Goal: Communication & Community: Answer question/provide support

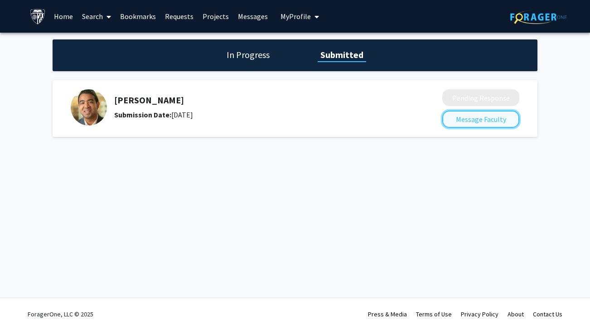
click at [483, 121] on button "Message Faculty" at bounding box center [481, 119] width 77 height 17
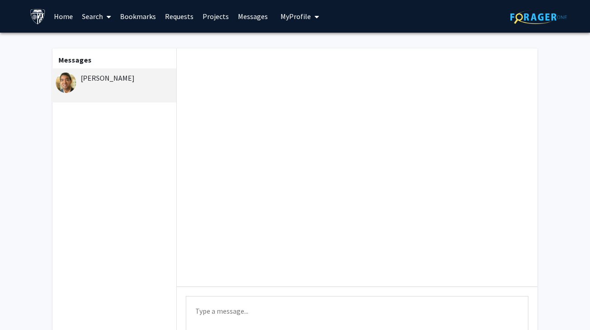
click at [97, 83] on div "[PERSON_NAME]" at bounding box center [115, 78] width 118 height 11
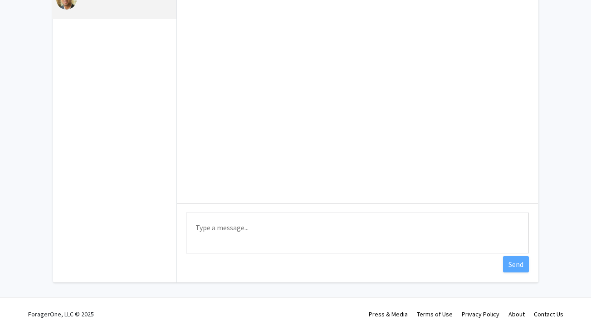
click at [291, 229] on textarea "Type a message" at bounding box center [357, 233] width 343 height 41
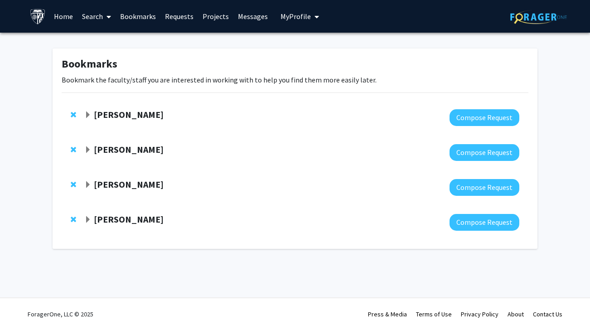
click at [108, 149] on strong "[PERSON_NAME]" at bounding box center [129, 149] width 70 height 11
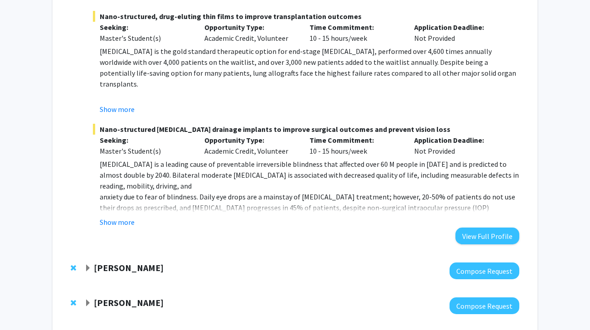
scroll to position [608, 0]
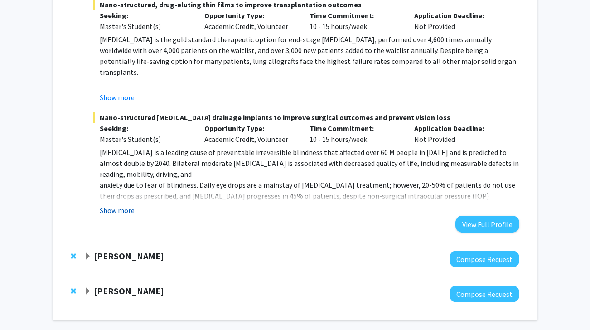
click at [117, 209] on button "Show more" at bounding box center [117, 210] width 35 height 11
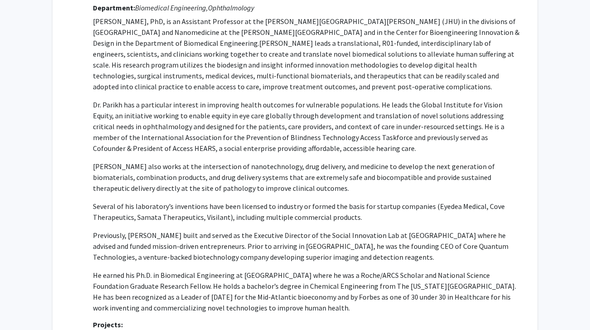
scroll to position [0, 0]
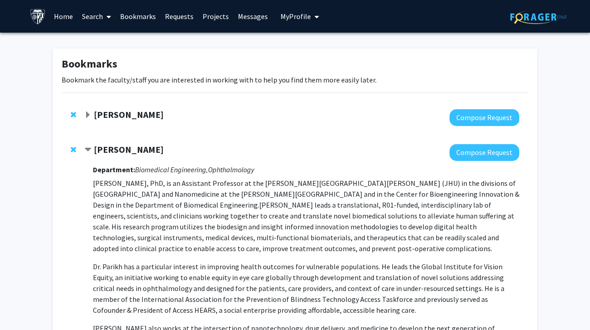
click at [241, 22] on link "Messages" at bounding box center [253, 16] width 39 height 32
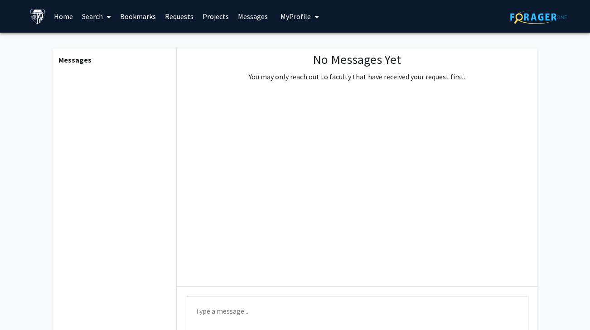
click at [187, 19] on link "Requests" at bounding box center [180, 16] width 38 height 32
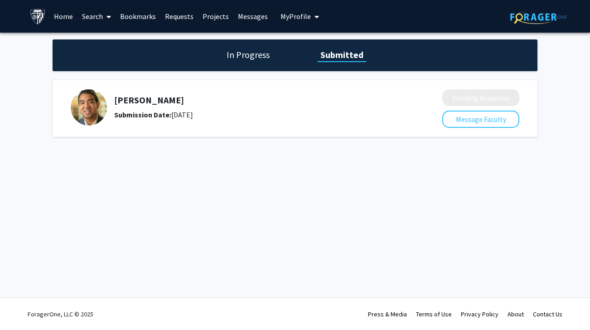
click at [79, 96] on img at bounding box center [89, 107] width 36 height 36
click at [498, 123] on button "Message Faculty" at bounding box center [481, 119] width 77 height 17
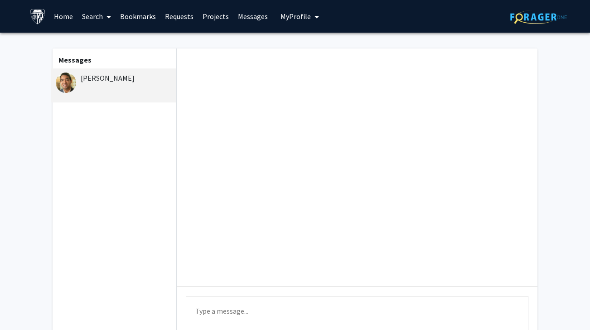
click at [108, 17] on icon at bounding box center [109, 16] width 5 height 7
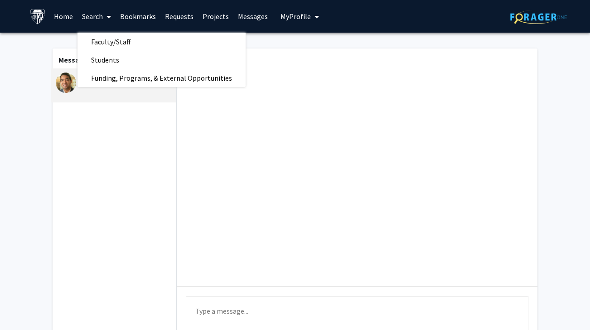
click at [56, 18] on link "Home" at bounding box center [63, 16] width 28 height 32
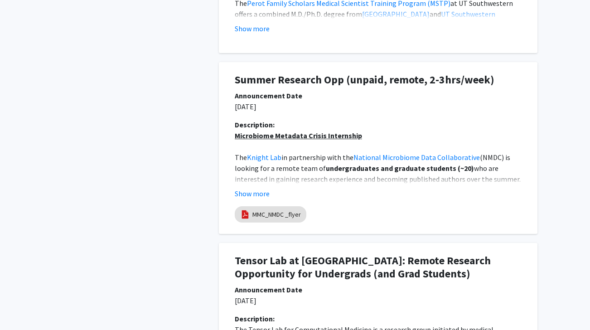
scroll to position [643, 0]
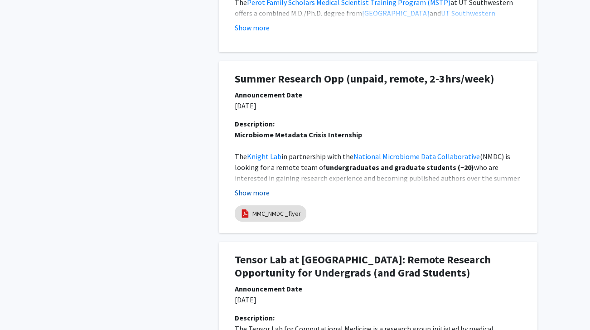
click at [243, 187] on button "Show more" at bounding box center [252, 192] width 35 height 11
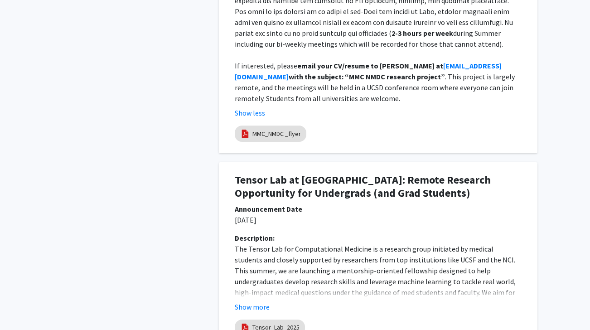
scroll to position [1145, 0]
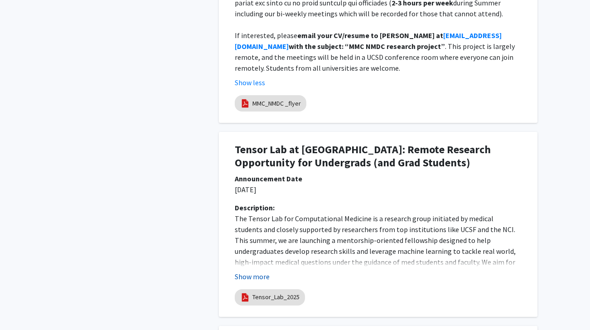
click at [246, 271] on button "Show more" at bounding box center [252, 276] width 35 height 11
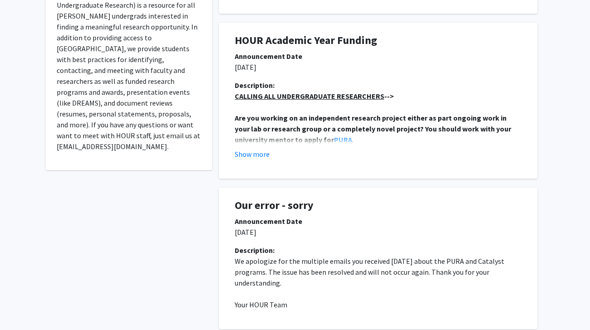
scroll to position [0, 0]
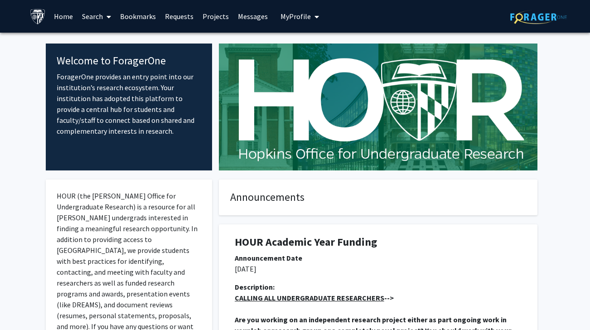
click at [95, 19] on link "Search" at bounding box center [97, 16] width 38 height 32
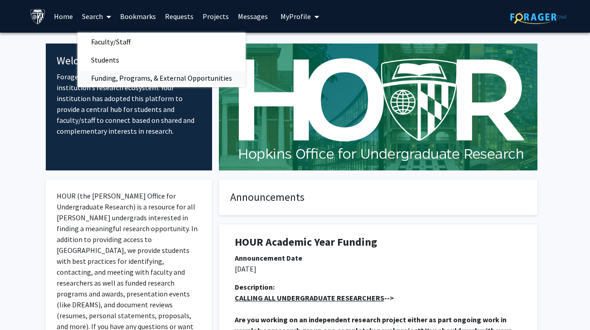
click at [114, 78] on span "Funding, Programs, & External Opportunities" at bounding box center [162, 78] width 168 height 18
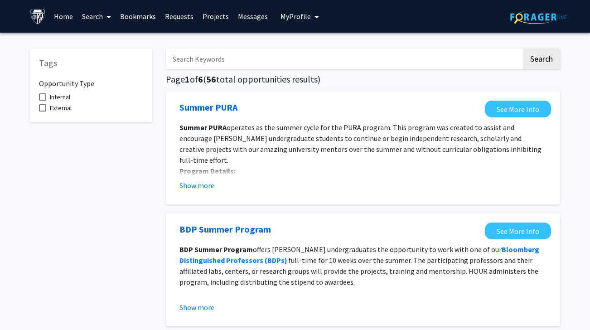
click at [97, 21] on link "Search" at bounding box center [97, 16] width 38 height 32
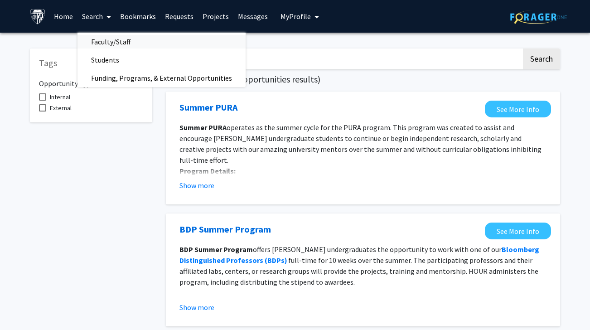
click at [104, 38] on span "Faculty/Staff" at bounding box center [111, 42] width 67 height 18
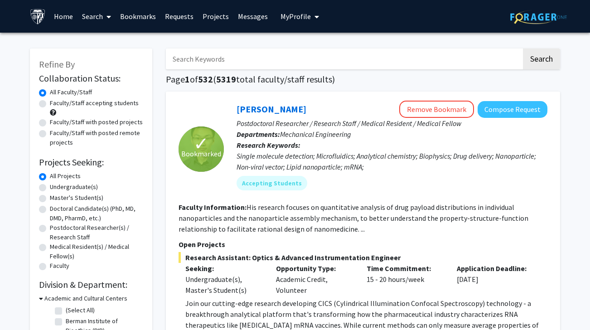
click at [252, 13] on link "Messages" at bounding box center [253, 16] width 39 height 32
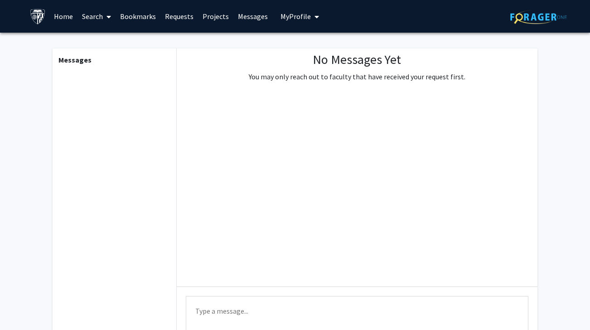
click at [176, 19] on link "Requests" at bounding box center [180, 16] width 38 height 32
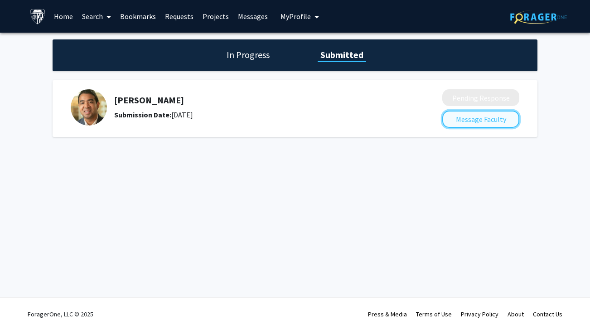
click at [465, 127] on button "Message Faculty" at bounding box center [481, 119] width 77 height 17
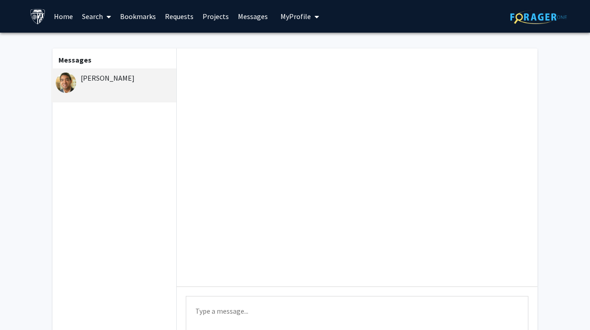
click at [265, 312] on textarea "Type a message" at bounding box center [357, 316] width 343 height 41
paste textarea "Dear [PERSON_NAME], I hope you are doing well. I am writing to follow up on my …"
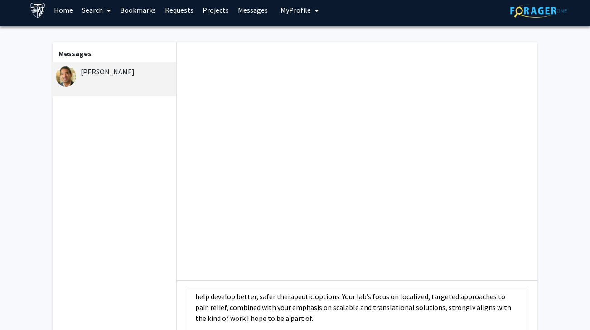
scroll to position [96, 0]
paste textarea "I remain very interested and would be grateful for any consideration or updates…"
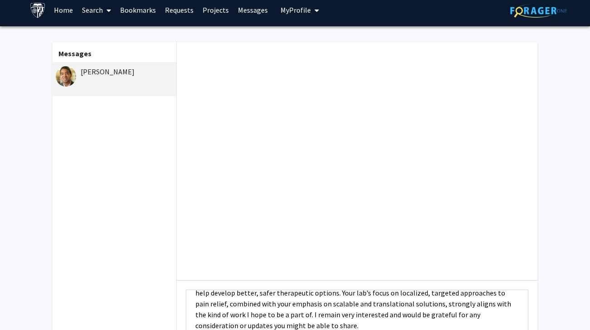
scroll to position [109, 0]
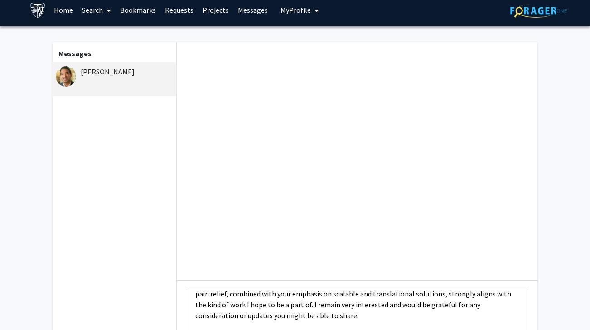
paste textarea "if there is any possibility of connecting or discussing how I might get involve…"
click at [266, 318] on textarea "Dear [PERSON_NAME], I hope you are doing well. I am writing to follow up on my …" at bounding box center [357, 310] width 343 height 41
click at [264, 311] on textarea "Dear [PERSON_NAME], I hope you are doing well. I am writing to follow up on my …" at bounding box center [357, 310] width 343 height 41
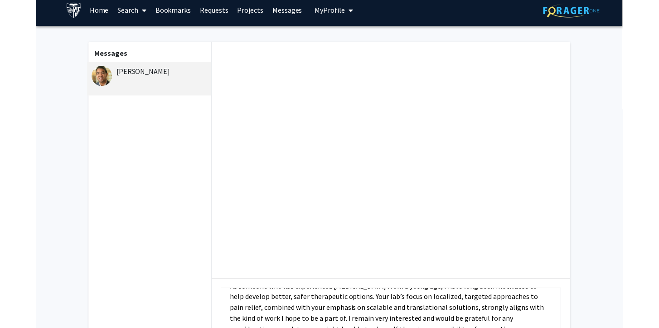
scroll to position [120, 0]
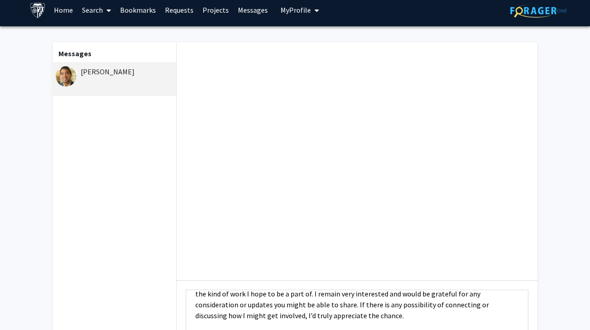
click at [289, 321] on textarea "Dear [PERSON_NAME], I hope you are doing well. I am writing to follow up on my …" at bounding box center [357, 310] width 343 height 41
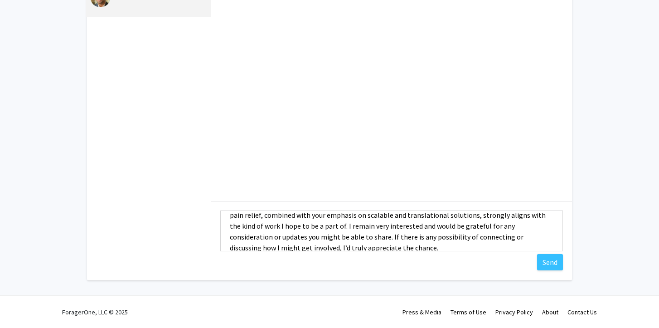
scroll to position [108, 0]
click at [292, 226] on textarea "Dear [PERSON_NAME], I hope you are doing well. I am writing to follow up on my …" at bounding box center [391, 230] width 343 height 41
click at [293, 228] on textarea "Dear [PERSON_NAME], I hope you are doing well. I am writing to follow up on my …" at bounding box center [391, 230] width 343 height 41
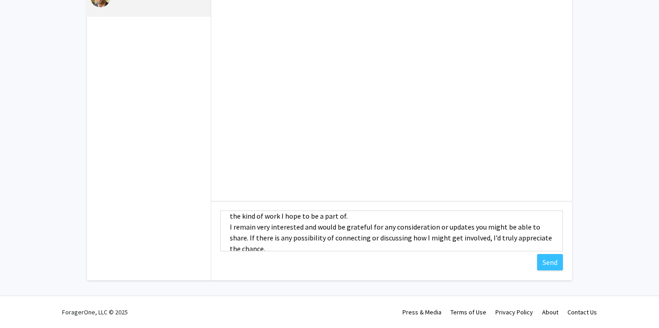
type textarea "Dear [PERSON_NAME], I hope you are doing well. I am writing to follow up on my …"
click at [230, 228] on textarea "Dear [PERSON_NAME], I hope you are doing well. I am writing to follow up on my …" at bounding box center [391, 230] width 343 height 41
click at [263, 248] on textarea "Dear [PERSON_NAME], I hope you are doing well. I am writing to follow up on my …" at bounding box center [391, 230] width 343 height 41
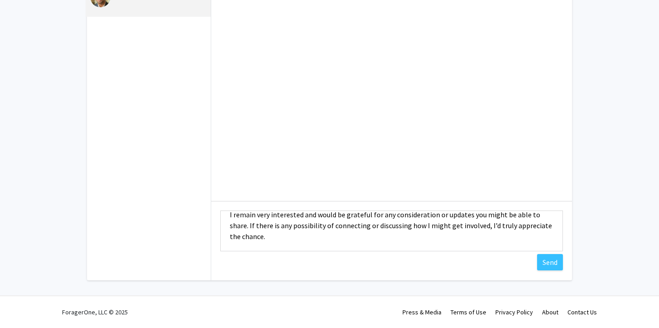
paste textarea "Thank you again for your time, and I hope to hear from you soon. Warm regards, …"
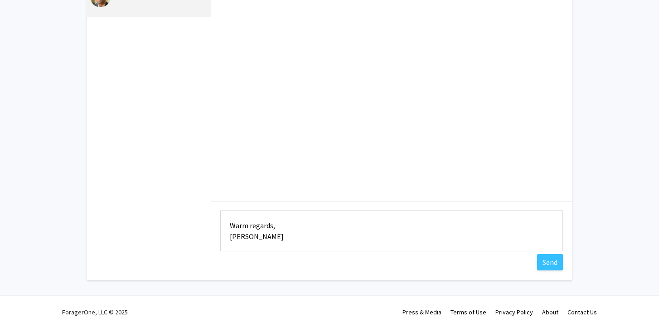
scroll to position [151, 0]
click at [229, 227] on textarea "Dear Dr. Parikh, I hope you are doing well. I am writing to follow up on my ear…" at bounding box center [391, 230] width 343 height 41
click at [270, 222] on textarea "Dear Dr. Parikh, I hope you are doing well. I am writing to follow up on my ear…" at bounding box center [391, 230] width 343 height 41
type textarea "Dear Dr. Parikh, I hope you are doing well. I am writing to follow up on my ear…"
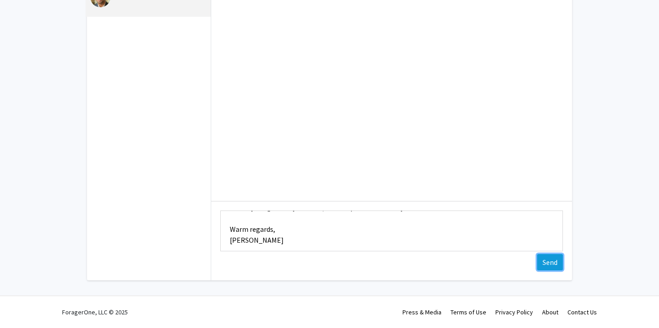
click at [546, 262] on button "Send" at bounding box center [550, 262] width 26 height 16
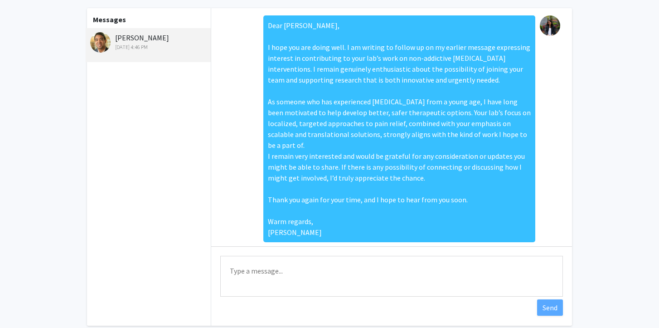
scroll to position [0, 0]
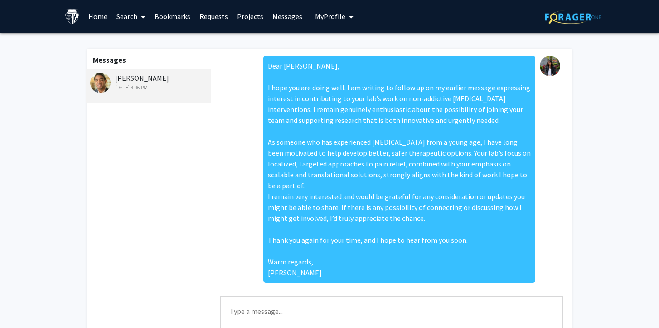
click at [94, 14] on link "Home" at bounding box center [98, 16] width 28 height 32
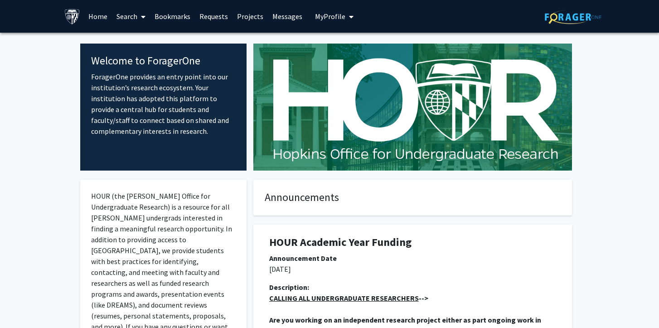
click at [235, 20] on link "Projects" at bounding box center [250, 16] width 35 height 32
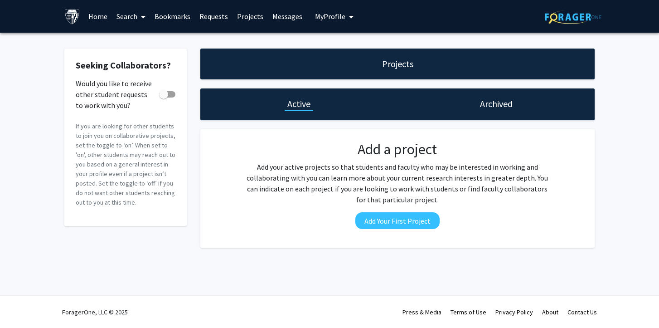
click at [170, 17] on link "Bookmarks" at bounding box center [172, 16] width 45 height 32
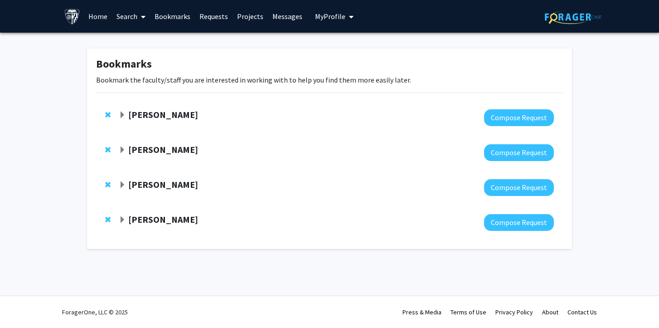
click at [141, 121] on div at bounding box center [336, 117] width 435 height 17
click at [142, 114] on strong "Karen Fleming" at bounding box center [163, 114] width 70 height 11
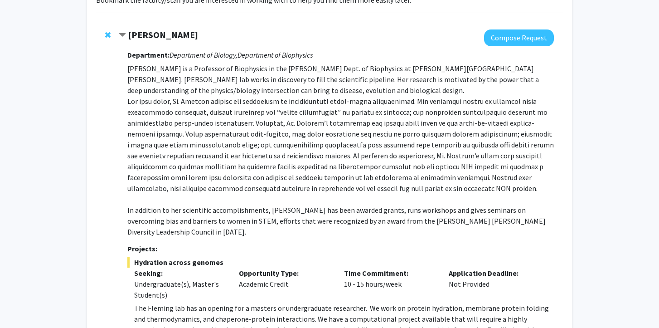
scroll to position [300, 0]
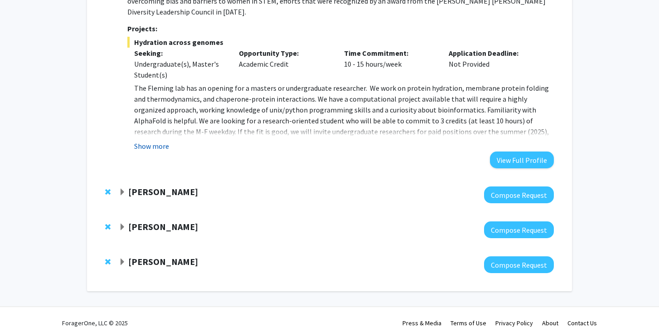
click at [144, 141] on button "Show more" at bounding box center [151, 146] width 35 height 11
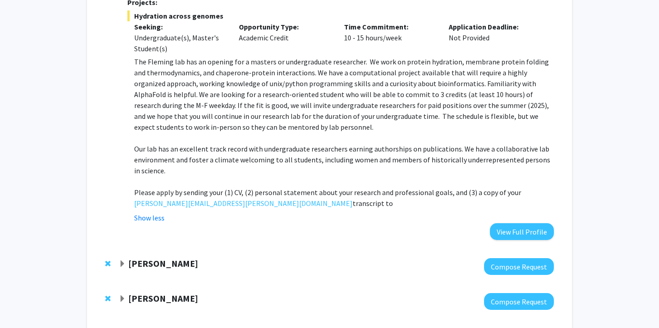
scroll to position [398, 0]
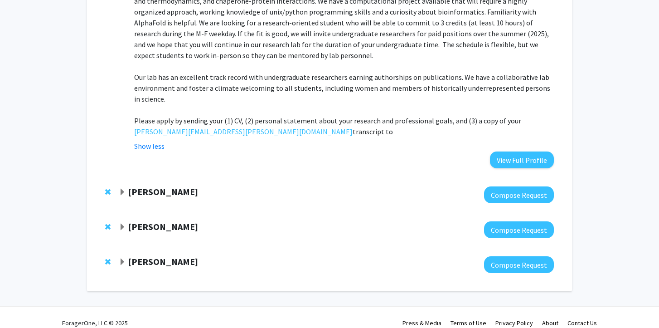
click at [139, 222] on div at bounding box center [336, 229] width 435 height 17
click at [140, 221] on strong "Sixuan Li" at bounding box center [163, 226] width 70 height 11
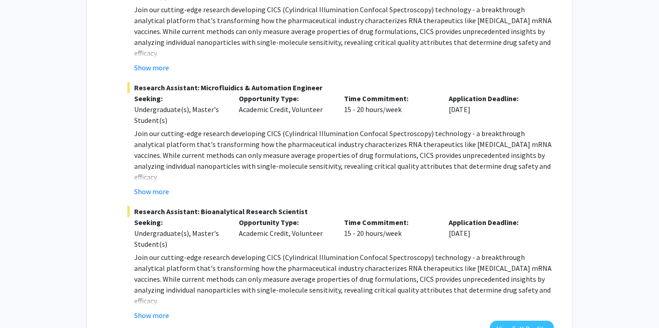
scroll to position [780, 0]
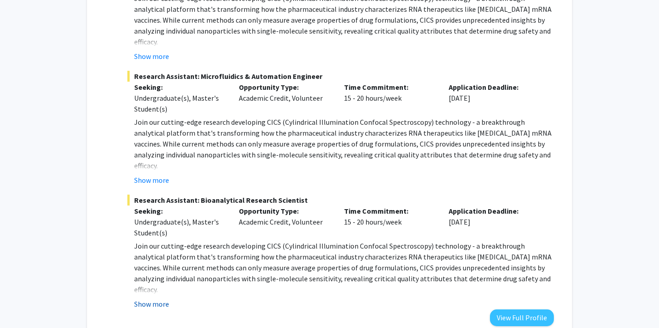
click at [146, 298] on button "Show more" at bounding box center [151, 303] width 35 height 11
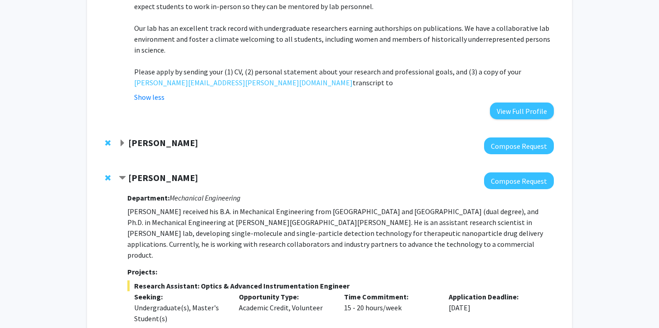
scroll to position [398, 0]
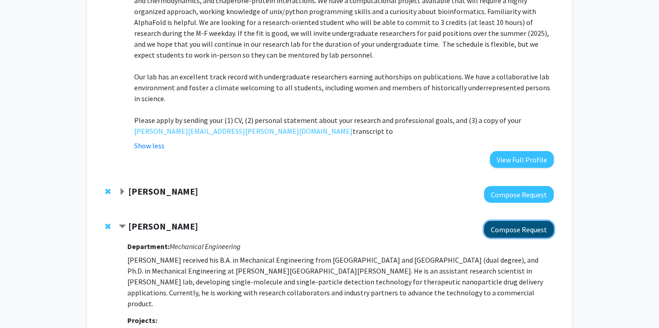
click at [522, 221] on button "Compose Request" at bounding box center [519, 229] width 70 height 17
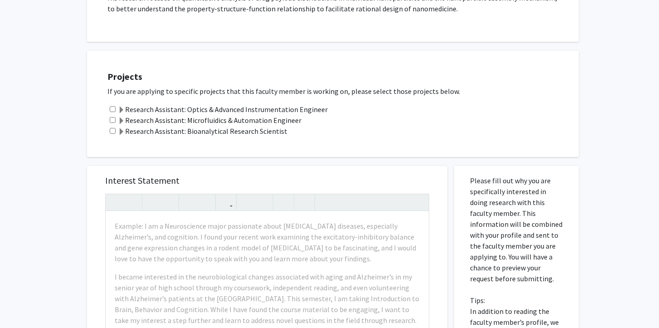
scroll to position [185, 0]
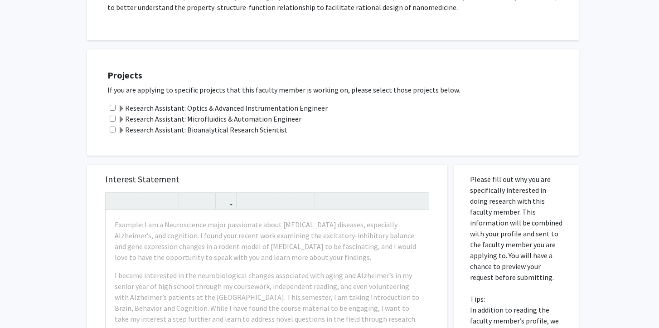
click at [270, 130] on label "Research Assistant: Bioanalytical Research Scientist" at bounding box center [203, 129] width 170 height 11
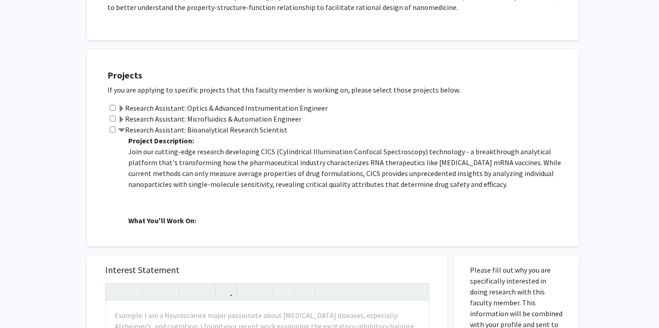
click at [256, 127] on label "Research Assistant: Bioanalytical Research Scientist" at bounding box center [203, 129] width 170 height 11
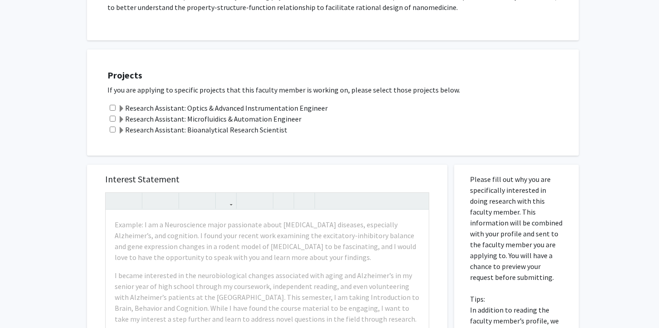
click at [111, 131] on input "checkbox" at bounding box center [113, 129] width 6 height 6
checkbox input "true"
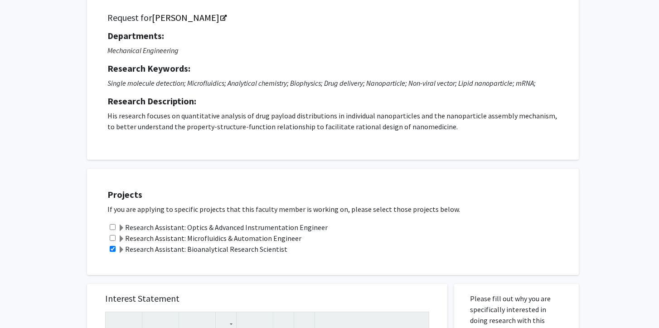
scroll to position [4, 0]
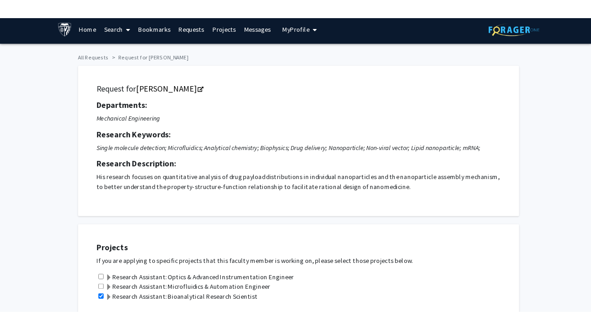
scroll to position [398, 0]
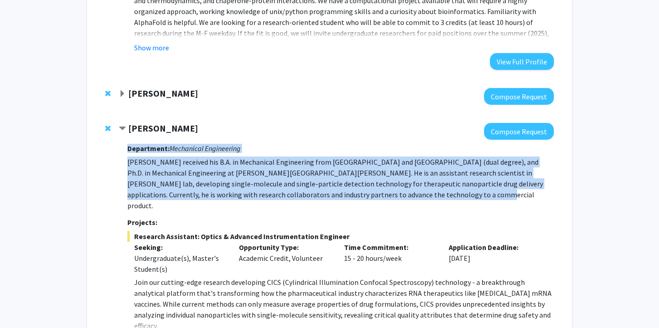
drag, startPoint x: 130, startPoint y: 132, endPoint x: 394, endPoint y: 180, distance: 268.2
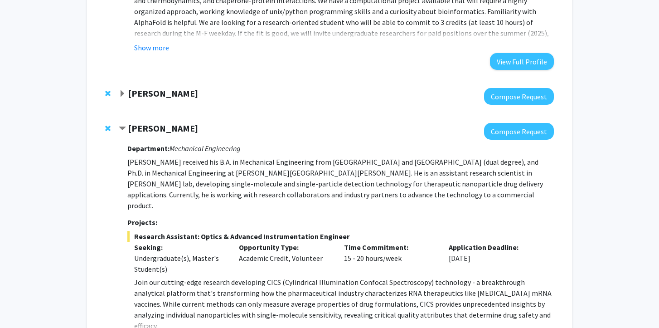
drag, startPoint x: 394, startPoint y: 180, endPoint x: 395, endPoint y: 185, distance: 5.1
click at [395, 185] on p "Sixuan Li received his B.A. in Mechanical Engineering from Purdue University an…" at bounding box center [340, 183] width 427 height 54
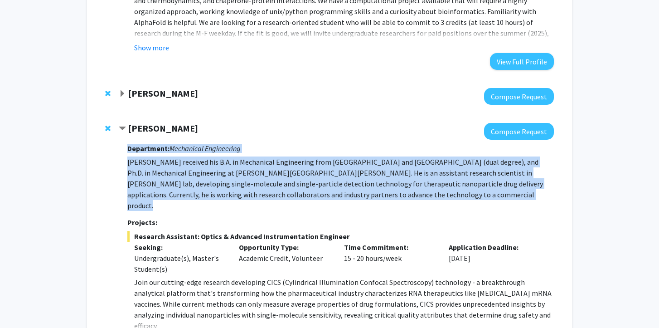
drag, startPoint x: 126, startPoint y: 137, endPoint x: 388, endPoint y: 193, distance: 268.3
copy div "Department: Mechanical Engineering Sixuan Li received his B.A. in Mechanical En…"
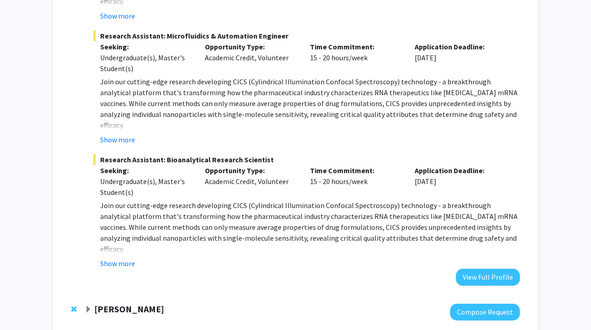
scroll to position [723, 0]
click at [120, 258] on button "Show more" at bounding box center [117, 263] width 35 height 11
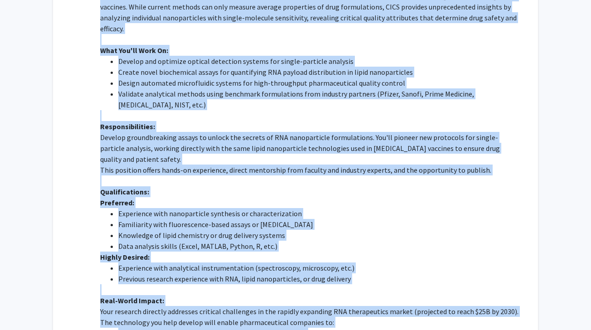
scroll to position [944, 0]
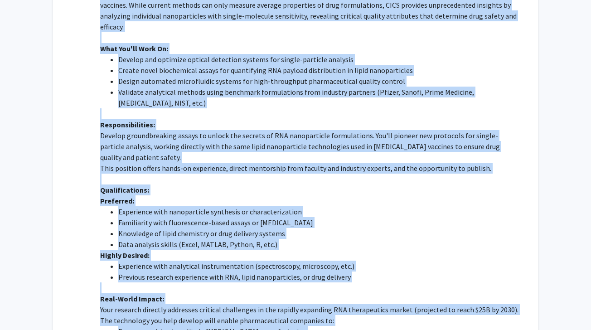
drag, startPoint x: 102, startPoint y: 134, endPoint x: 330, endPoint y: 325, distance: 296.7
click at [330, 325] on div "Research Assistant: Bioanalytical Research Scientist Seeking: Undergraduate(s),…" at bounding box center [306, 152] width 427 height 441
copy div "esearch Assistant: Bioanalytical Research Scientist Seeking: Undergraduate(s), …"
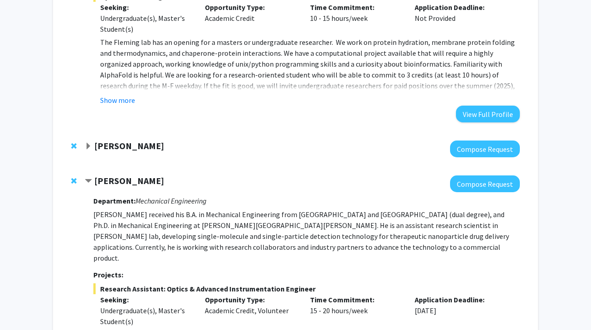
scroll to position [343, 0]
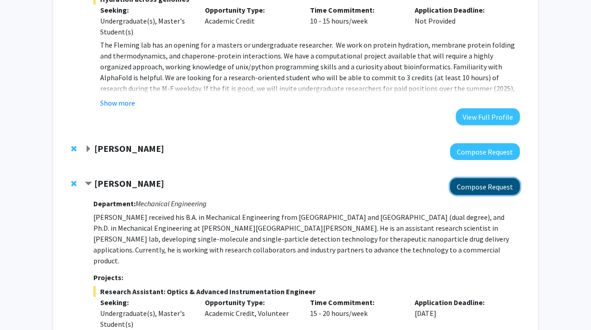
click at [490, 182] on button "Compose Request" at bounding box center [485, 186] width 70 height 17
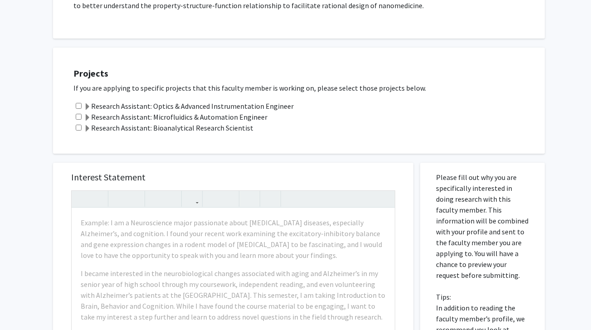
scroll to position [188, 0]
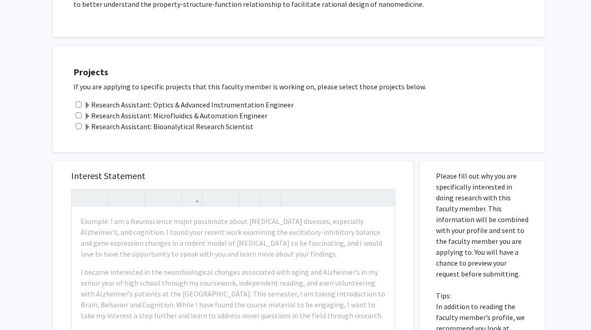
click at [81, 128] on input "checkbox" at bounding box center [79, 126] width 6 height 6
checkbox input "true"
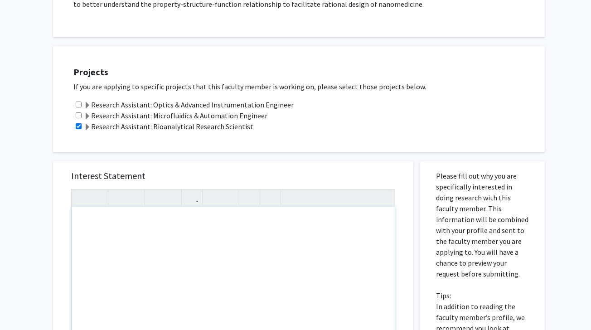
click at [116, 229] on div "Note to users with screen readers: Please press Alt+0 or Option+0 to deactivate…" at bounding box center [233, 311] width 323 height 208
paste div "Note to users with screen readers: Please press Alt+0 or Option+0 to deactivate…"
type textarea "<p>Dear Dr. Li,</p><br><p>My name is Nitya Marepally, and I’m a first-year mast…"
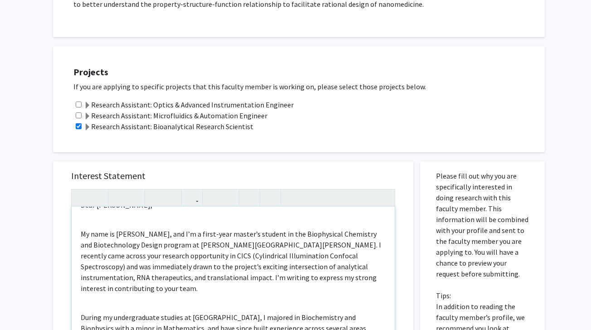
scroll to position [18, 0]
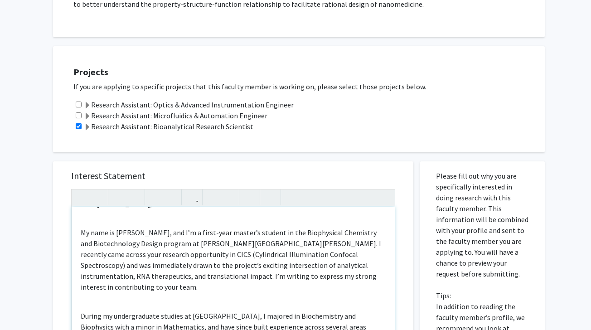
click at [95, 223] on div "Dear Dr. Li, My name is Nitya Marepally, and I’m a first-year master’s student …" at bounding box center [233, 311] width 323 height 208
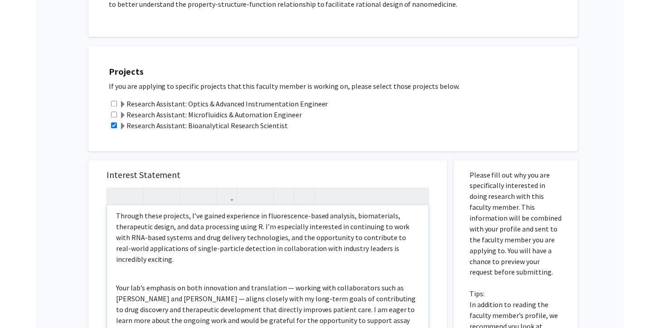
scroll to position [206, 0]
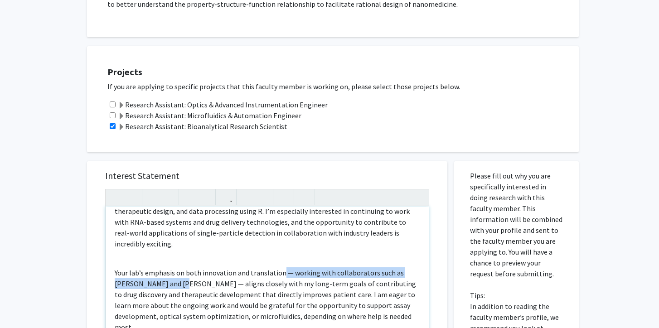
drag, startPoint x: 156, startPoint y: 264, endPoint x: 281, endPoint y: 253, distance: 126.1
click at [281, 268] on p "Your lab’s emphasis on both innovation and translation — working with collabora…" at bounding box center [267, 300] width 305 height 65
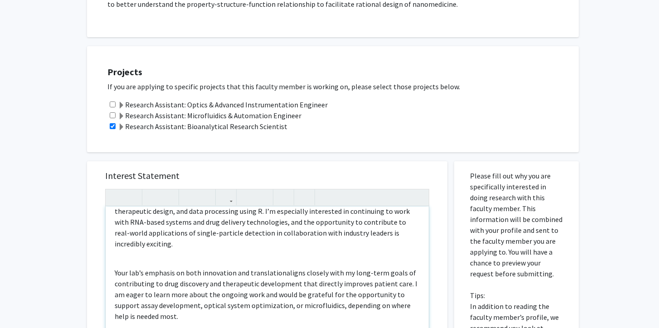
type textarea "<p>Dear Dr. Li,</p><p>My name is Nitya Marepally, and I’m a first-year master’s…"
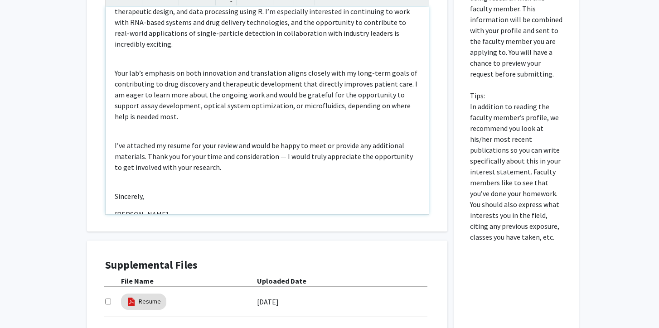
scroll to position [428, 0]
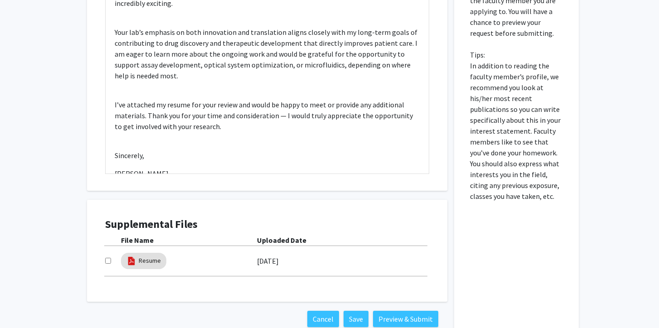
click at [115, 260] on div at bounding box center [113, 261] width 16 height 11
click at [107, 259] on input "checkbox" at bounding box center [108, 261] width 6 height 6
checkbox input "true"
click at [288, 99] on p "I’ve attached my resume for your review and would be happy to meet or provide a…" at bounding box center [267, 115] width 305 height 33
click at [280, 99] on p "I’ve attached my resume for your review and would be happy to meet or provide a…" at bounding box center [267, 115] width 305 height 33
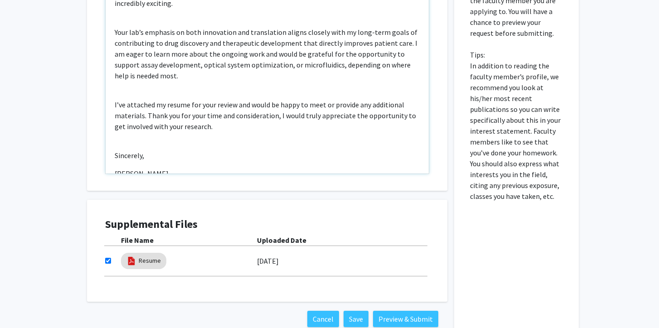
click at [175, 162] on div "Dear Dr. Li, My name is Nitya Marepally, and I’m a first-year master’s student …" at bounding box center [267, 70] width 323 height 208
type textarea "<p>Dear Dr. Li,</p><p>My name is Nitya Marepally, and I’m a first-year master’s…"
click at [381, 320] on button "Preview & Submit" at bounding box center [405, 319] width 65 height 16
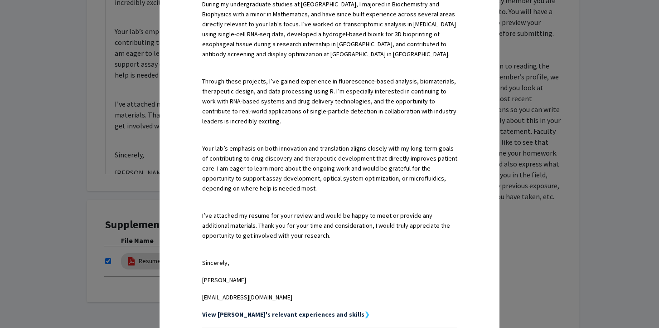
scroll to position [464, 0]
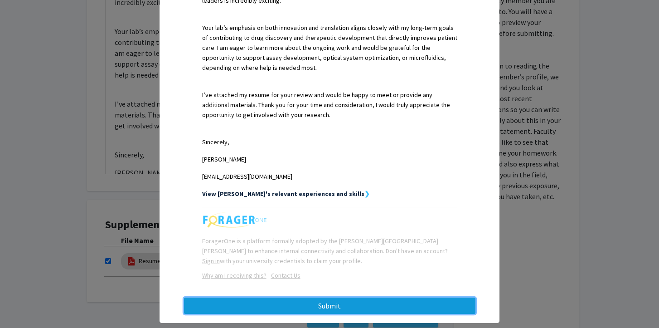
click at [284, 297] on button "Submit" at bounding box center [330, 305] width 292 height 16
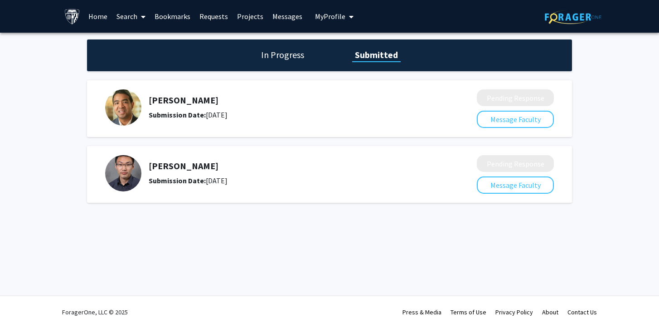
click at [180, 15] on link "Bookmarks" at bounding box center [172, 16] width 45 height 32
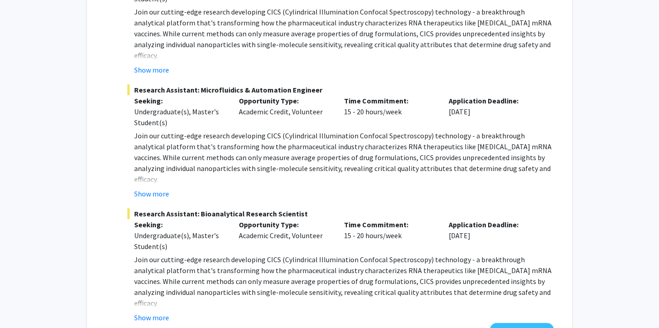
scroll to position [759, 0]
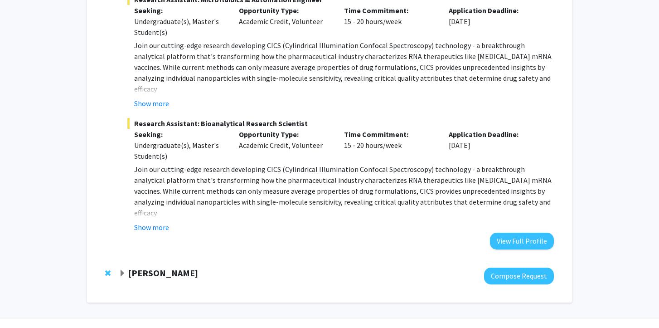
click at [163, 267] on strong "Shinuo Weng" at bounding box center [163, 272] width 70 height 11
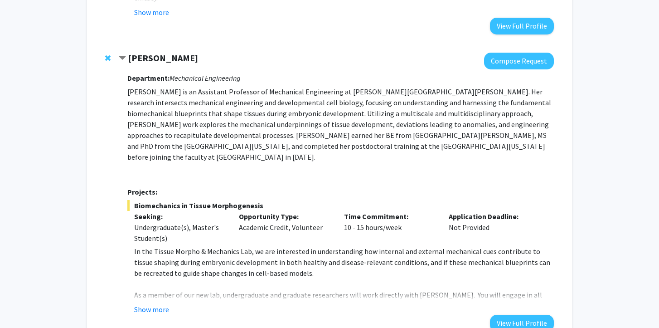
scroll to position [988, 0]
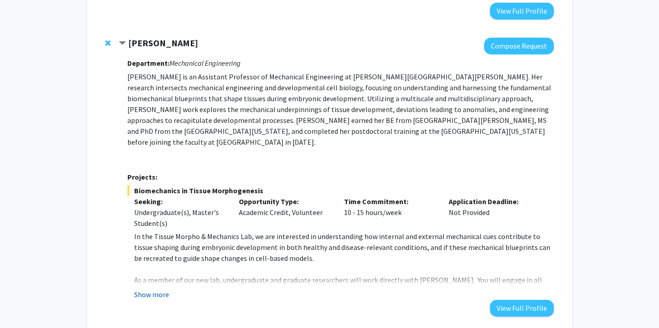
click at [156, 289] on button "Show more" at bounding box center [151, 294] width 35 height 11
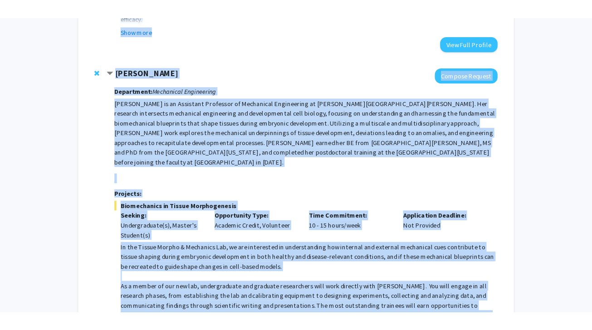
scroll to position [962, 0]
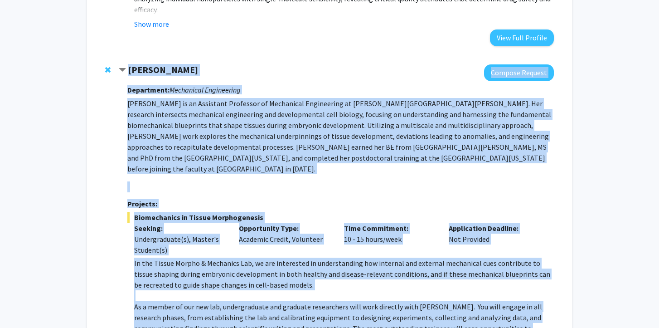
drag, startPoint x: 296, startPoint y: 225, endPoint x: 129, endPoint y: 49, distance: 242.5
copy div "Shinuo Weng Compose Request Department: Mechanical Engineering Shinuo Weng is a…"
